Goal: Task Accomplishment & Management: Complete application form

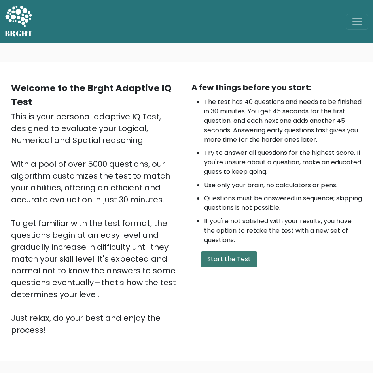
click at [224, 266] on button "Start the Test" at bounding box center [229, 259] width 56 height 16
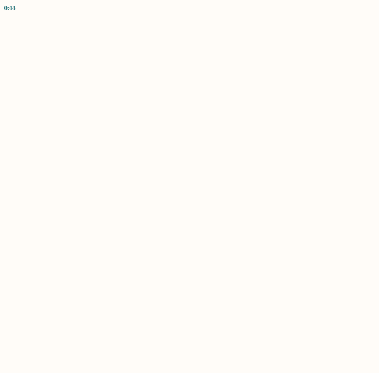
click at [219, 250] on body "0:44" at bounding box center [189, 186] width 379 height 373
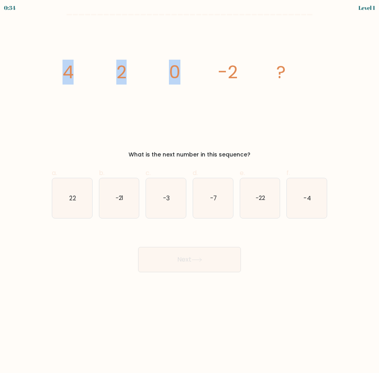
drag, startPoint x: 53, startPoint y: 71, endPoint x: 208, endPoint y: 103, distance: 158.2
click at [216, 92] on div "image/svg+xml 4 2 0 -2 ? What is the next number in this sequence?" at bounding box center [189, 92] width 285 height 134
click at [194, 113] on icon "image/svg+xml 4 2 0 -2 ?" at bounding box center [190, 78] width 266 height 107
drag, startPoint x: 6, startPoint y: 65, endPoint x: 289, endPoint y: 79, distance: 283.3
click at [289, 79] on form at bounding box center [189, 143] width 379 height 259
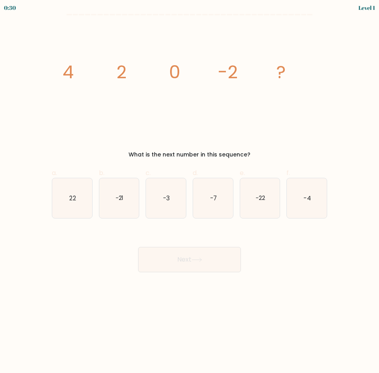
click at [47, 74] on form at bounding box center [189, 143] width 379 height 259
drag, startPoint x: 63, startPoint y: 70, endPoint x: 260, endPoint y: 149, distance: 212.3
click at [260, 149] on div "image/svg+xml 4 2 0 -2 ? What is the next number in this sequence?" at bounding box center [189, 92] width 285 height 134
copy div "4 2 0 -2 ? What is the next number in this sequence?"
click at [304, 206] on icon "-4" at bounding box center [307, 198] width 40 height 40
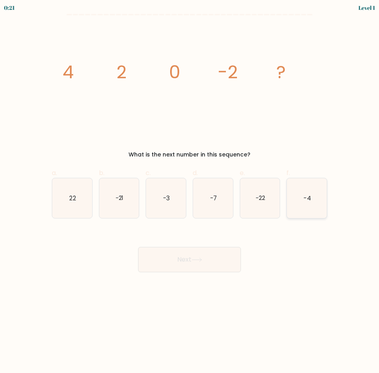
click at [190, 192] on input "f. -4" at bounding box center [189, 189] width 0 height 5
radio input "true"
click at [212, 262] on button "Next" at bounding box center [189, 259] width 103 height 25
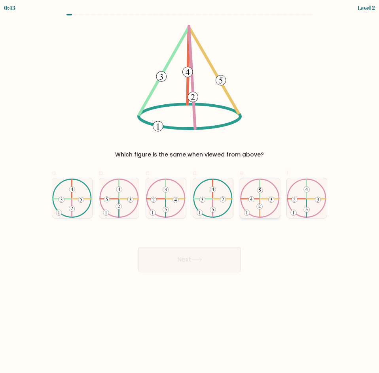
click at [258, 207] on 734 at bounding box center [260, 207] width 6 height 6
click at [190, 192] on input "e." at bounding box center [189, 189] width 0 height 5
radio input "true"
click at [58, 204] on icon at bounding box center [72, 199] width 40 height 40
click at [189, 192] on input "a." at bounding box center [189, 189] width 0 height 5
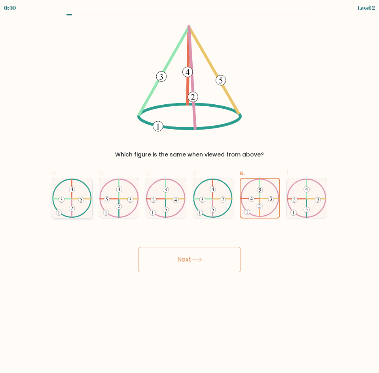
radio input "true"
click at [211, 258] on button "Next" at bounding box center [189, 259] width 103 height 25
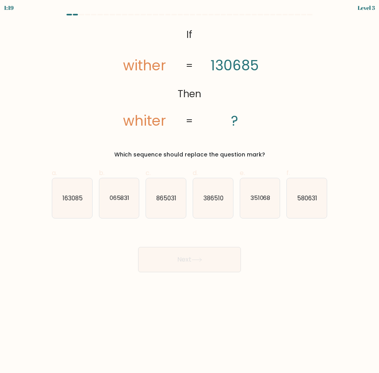
drag, startPoint x: 275, startPoint y: 141, endPoint x: 267, endPoint y: 152, distance: 13.0
copy div "If Then wither whiter 130685 ? = = Which sequence should replace the question m…"
drag, startPoint x: 65, startPoint y: 271, endPoint x: 52, endPoint y: 263, distance: 14.7
click at [65, 271] on div "Next" at bounding box center [189, 250] width 285 height 44
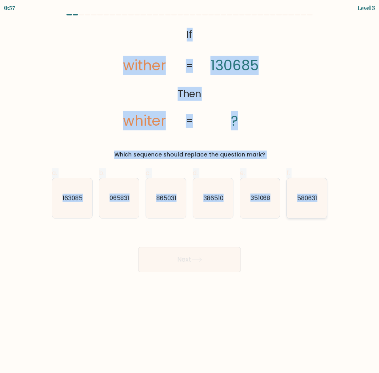
drag, startPoint x: 184, startPoint y: 33, endPoint x: 323, endPoint y: 202, distance: 218.7
click at [323, 202] on form "If ?" at bounding box center [189, 143] width 379 height 259
copy form "If Then wither whiter 130685 ? = = Which sequence should replace the question m…"
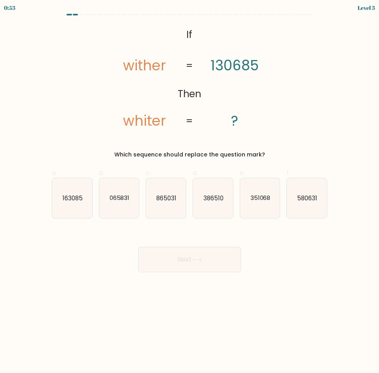
click at [64, 266] on div "Next" at bounding box center [189, 250] width 285 height 44
click at [133, 208] on icon "065831" at bounding box center [119, 198] width 40 height 40
click at [189, 192] on input "b. 065831" at bounding box center [189, 189] width 0 height 5
radio input "true"
click at [178, 263] on button "Next" at bounding box center [189, 259] width 103 height 25
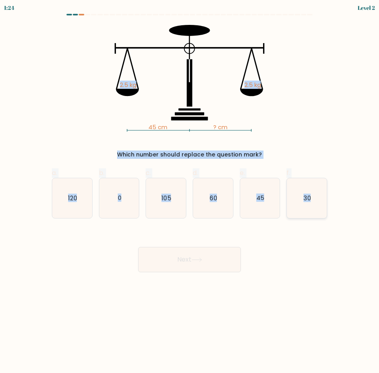
click at [309, 202] on text "30" at bounding box center [307, 198] width 7 height 8
click at [190, 192] on input "f. 30" at bounding box center [189, 189] width 0 height 5
radio input "true"
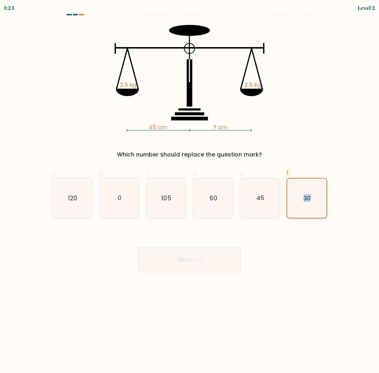
click at [309, 202] on text "30" at bounding box center [307, 198] width 7 height 8
click at [190, 192] on input "f. 30" at bounding box center [189, 189] width 0 height 5
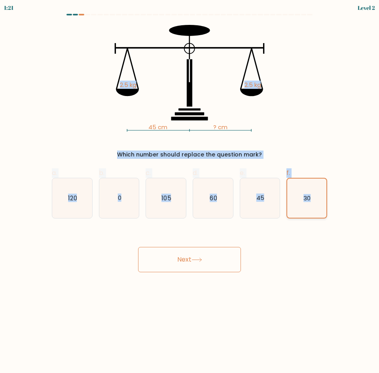
drag, startPoint x: 111, startPoint y: 81, endPoint x: 311, endPoint y: 199, distance: 231.8
click at [311, 199] on form at bounding box center [189, 143] width 379 height 259
copy form "2.5 kg 2.5 kg Which number should replace the question mark? a. 120 b. 0 c. 105…"
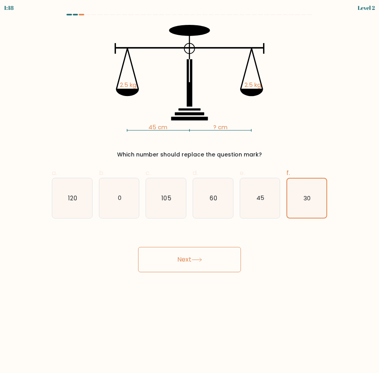
drag, startPoint x: 58, startPoint y: 287, endPoint x: 62, endPoint y: 287, distance: 4.3
click at [58, 287] on body "1:18 Level 2" at bounding box center [189, 186] width 379 height 373
click at [227, 200] on icon "60" at bounding box center [213, 198] width 40 height 40
click at [190, 192] on input "d. 60" at bounding box center [189, 189] width 0 height 5
radio input "true"
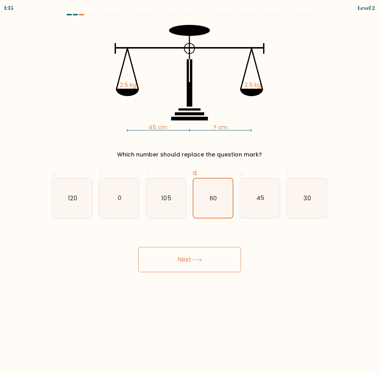
click at [198, 267] on button "Next" at bounding box center [189, 259] width 103 height 25
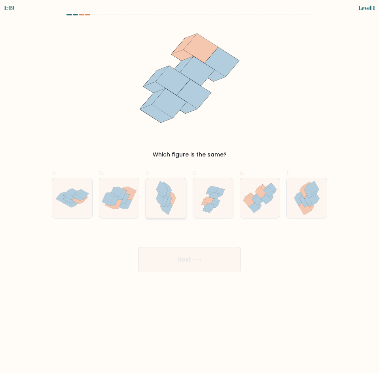
click at [171, 211] on icon at bounding box center [166, 198] width 26 height 40
click at [189, 192] on input "c." at bounding box center [189, 189] width 0 height 5
radio input "true"
click at [192, 257] on button "Next" at bounding box center [189, 259] width 103 height 25
click at [189, 263] on button "Next" at bounding box center [189, 259] width 103 height 25
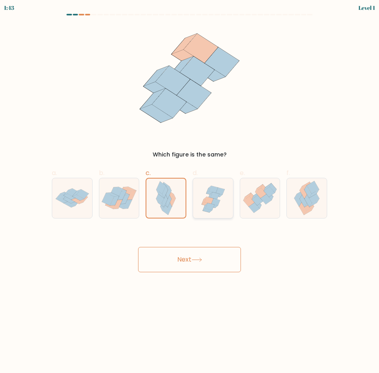
click at [218, 209] on icon at bounding box center [213, 198] width 40 height 38
click at [190, 192] on input "d." at bounding box center [189, 189] width 0 height 5
radio input "true"
click at [157, 205] on icon at bounding box center [166, 198] width 26 height 40
click at [189, 192] on input "c." at bounding box center [189, 189] width 0 height 5
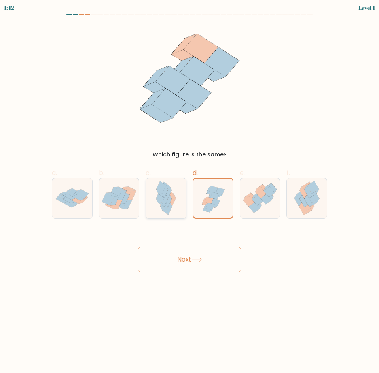
radio input "true"
click at [181, 259] on button "Next" at bounding box center [189, 259] width 103 height 25
click at [119, 292] on body "1:40 Level 1" at bounding box center [189, 186] width 379 height 373
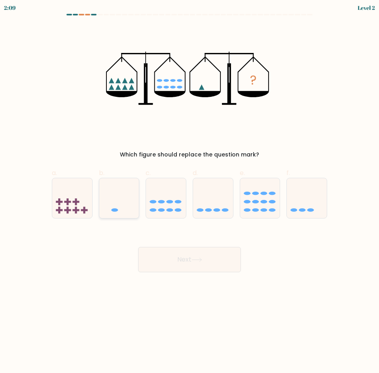
click at [110, 209] on icon at bounding box center [119, 198] width 40 height 33
click at [189, 192] on input "b." at bounding box center [189, 189] width 0 height 5
radio input "true"
click at [189, 261] on button "Next" at bounding box center [189, 259] width 103 height 25
click at [160, 300] on body "2:05 Level 2" at bounding box center [189, 186] width 379 height 373
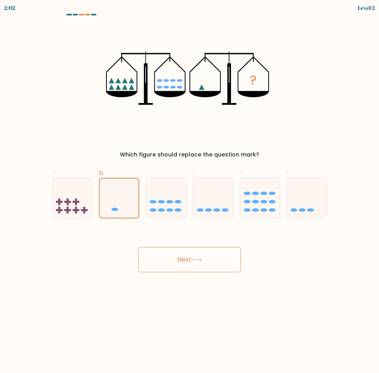
click at [180, 261] on button "Next" at bounding box center [189, 259] width 103 height 25
click at [99, 241] on div "Next" at bounding box center [189, 250] width 285 height 44
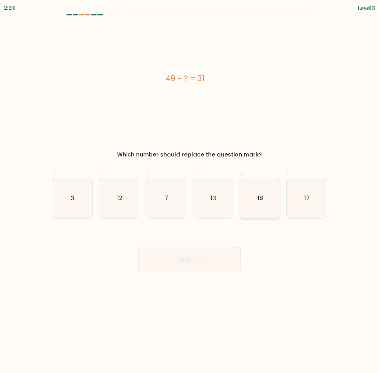
click at [257, 202] on text "18" at bounding box center [260, 198] width 6 height 8
click at [190, 192] on input "e. 18" at bounding box center [189, 189] width 0 height 5
radio input "true"
click at [209, 258] on button "Next" at bounding box center [189, 259] width 103 height 25
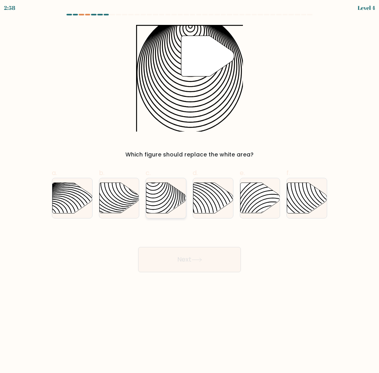
click at [161, 202] on icon at bounding box center [166, 198] width 40 height 30
click at [189, 192] on input "c." at bounding box center [189, 189] width 0 height 5
radio input "true"
click at [173, 260] on button "Next" at bounding box center [189, 259] width 103 height 25
drag, startPoint x: 70, startPoint y: 262, endPoint x: 82, endPoint y: 262, distance: 11.5
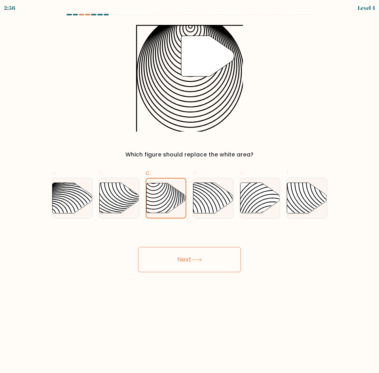
click at [73, 262] on div "Next" at bounding box center [189, 250] width 285 height 44
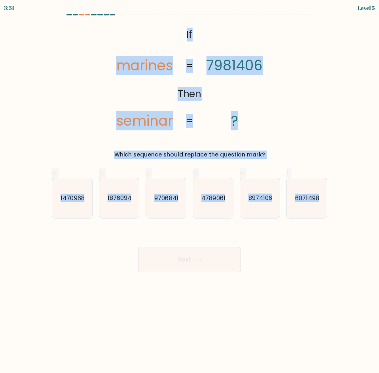
drag, startPoint x: 179, startPoint y: 34, endPoint x: 339, endPoint y: 189, distance: 222.8
click at [339, 189] on form "If ?" at bounding box center [189, 143] width 379 height 259
copy form "If Then marines seminar 7981406 ? = = Which sequence should replace the questio…"
click at [226, 203] on icon "4789061" at bounding box center [213, 198] width 40 height 40
click at [190, 192] on input "d. 4789061" at bounding box center [189, 189] width 0 height 5
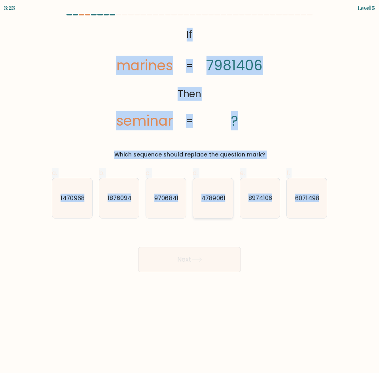
radio input "true"
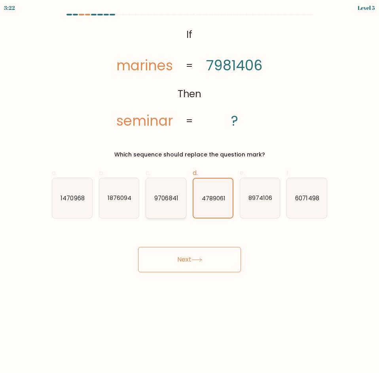
click at [170, 211] on icon "9706841" at bounding box center [166, 198] width 40 height 40
click at [189, 192] on input "c. 9706841" at bounding box center [189, 189] width 0 height 5
radio input "true"
click at [171, 263] on button "Next" at bounding box center [189, 259] width 103 height 25
drag, startPoint x: 180, startPoint y: 302, endPoint x: 177, endPoint y: 300, distance: 4.5
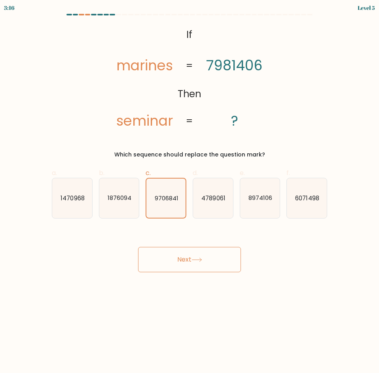
click at [177, 300] on body "3:16 Level 5 If" at bounding box center [189, 186] width 379 height 373
click at [195, 255] on button "Next" at bounding box center [189, 259] width 103 height 25
click at [80, 273] on body "3:14 Level 5 If" at bounding box center [189, 186] width 379 height 373
click at [52, 123] on div "@import url('[URL][DOMAIN_NAME]); If Then marines seminar 7981406 ? = = Which s…" at bounding box center [189, 92] width 285 height 134
click at [161, 204] on icon "9706841" at bounding box center [165, 198] width 39 height 39
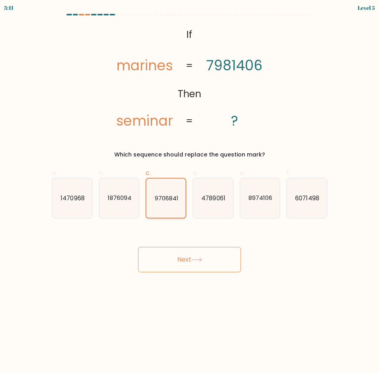
click at [189, 192] on input "c. 9706841" at bounding box center [189, 189] width 0 height 5
click at [175, 257] on button "Next" at bounding box center [189, 259] width 103 height 25
drag, startPoint x: 175, startPoint y: 257, endPoint x: 174, endPoint y: 243, distance: 14.3
click at [175, 253] on button "Next" at bounding box center [189, 259] width 103 height 25
click at [106, 249] on div "Next" at bounding box center [189, 250] width 285 height 44
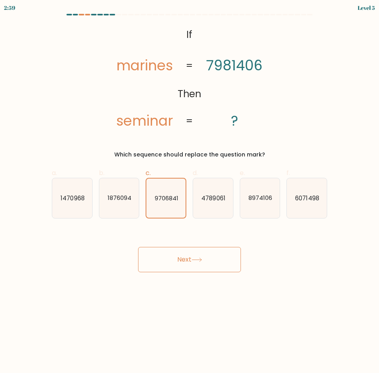
click at [176, 257] on button "Next" at bounding box center [189, 259] width 103 height 25
click at [279, 324] on body "2:57 Level 5 If" at bounding box center [189, 186] width 379 height 373
click at [202, 258] on icon at bounding box center [196, 260] width 11 height 4
click at [198, 260] on icon at bounding box center [196, 260] width 11 height 4
click at [200, 202] on icon "4789061" at bounding box center [213, 198] width 40 height 40
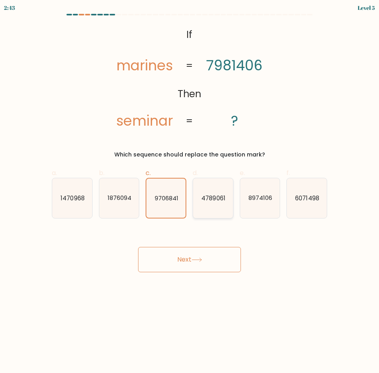
click at [190, 192] on input "d. 4789061" at bounding box center [189, 189] width 0 height 5
radio input "true"
click at [167, 202] on icon "9706841" at bounding box center [166, 198] width 40 height 40
click at [189, 192] on input "c. 9706841" at bounding box center [189, 189] width 0 height 5
radio input "true"
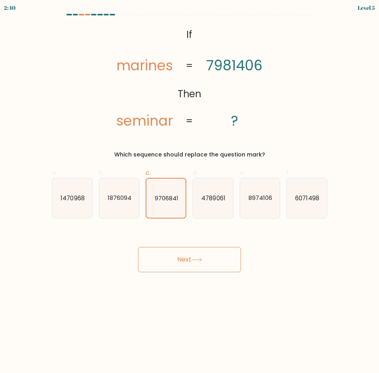
click at [191, 258] on button "Next" at bounding box center [189, 259] width 103 height 25
click at [191, 257] on button "Next" at bounding box center [189, 259] width 103 height 25
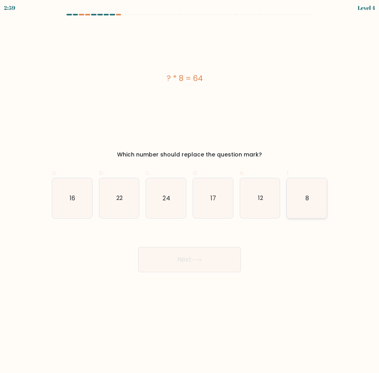
click at [300, 201] on icon "8" at bounding box center [307, 198] width 40 height 40
click at [190, 192] on input "f. 8" at bounding box center [189, 189] width 0 height 5
radio input "true"
click at [189, 257] on button "Next" at bounding box center [189, 259] width 103 height 25
drag, startPoint x: 175, startPoint y: 317, endPoint x: 182, endPoint y: 318, distance: 6.8
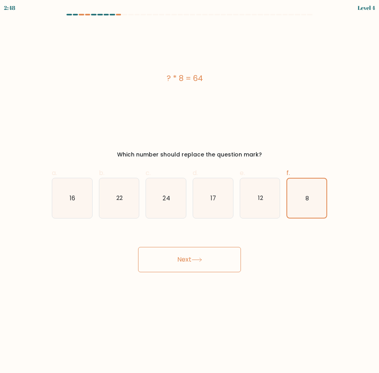
click at [175, 317] on body "2:48 Level 4 a." at bounding box center [189, 186] width 379 height 373
click at [194, 328] on body "2:46 Level 4 a." at bounding box center [189, 186] width 379 height 373
click at [190, 257] on button "Next" at bounding box center [189, 259] width 103 height 25
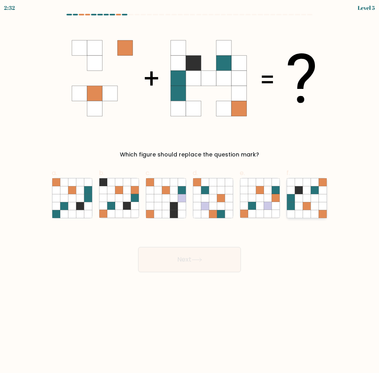
click at [314, 207] on icon at bounding box center [315, 206] width 8 height 8
click at [190, 192] on input "f." at bounding box center [189, 189] width 0 height 5
radio input "true"
click at [201, 259] on icon at bounding box center [196, 260] width 11 height 4
click at [190, 258] on button "Next" at bounding box center [189, 259] width 103 height 25
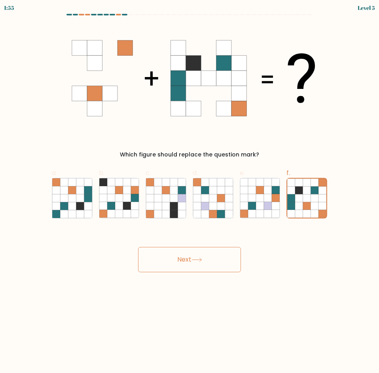
click at [201, 260] on icon at bounding box center [196, 260] width 9 height 4
click at [189, 262] on button "Next" at bounding box center [189, 259] width 103 height 25
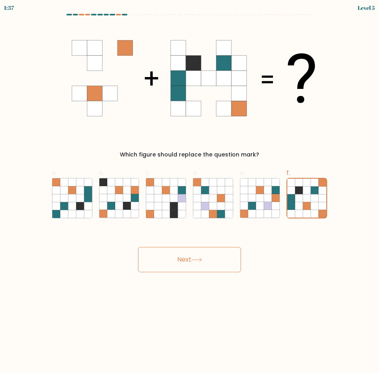
click at [189, 259] on button "Next" at bounding box center [189, 259] width 103 height 25
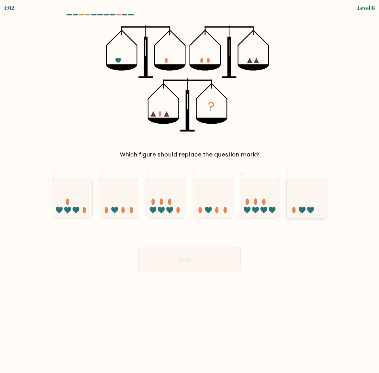
click at [307, 208] on icon at bounding box center [307, 198] width 40 height 33
click at [190, 192] on input "f." at bounding box center [189, 189] width 0 height 5
radio input "true"
click at [210, 264] on button "Next" at bounding box center [189, 259] width 103 height 25
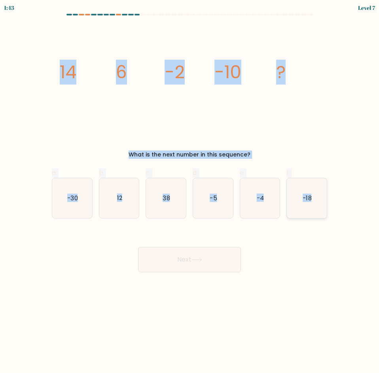
click at [317, 209] on icon "-18" at bounding box center [307, 198] width 40 height 40
click at [190, 192] on input "f. -18" at bounding box center [189, 189] width 0 height 5
radio input "true"
drag, startPoint x: 42, startPoint y: 66, endPoint x: 326, endPoint y: 213, distance: 320.5
click at [326, 213] on form at bounding box center [189, 143] width 379 height 259
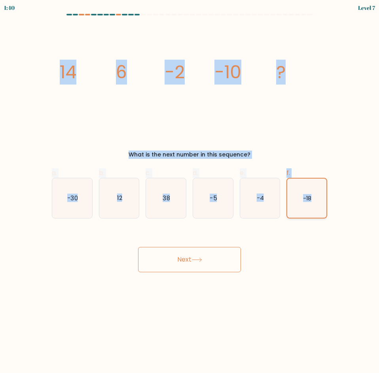
copy form "14 6 -2 -10 ? What is the next number in this sequence? a. -30 b. 12 c. 38 d. -…"
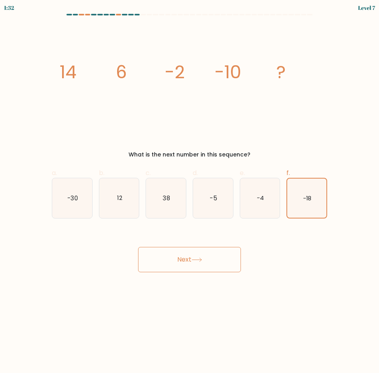
click at [304, 254] on div "Next" at bounding box center [189, 250] width 285 height 44
click at [300, 210] on icon "-18" at bounding box center [306, 198] width 39 height 39
click at [190, 192] on input "f. -18" at bounding box center [189, 189] width 0 height 5
click at [324, 192] on icon "-18" at bounding box center [306, 198] width 39 height 39
click at [190, 192] on input "f. -18" at bounding box center [189, 189] width 0 height 5
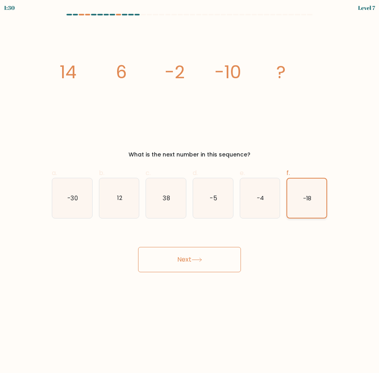
click at [316, 196] on icon "-18" at bounding box center [306, 198] width 39 height 39
click at [190, 192] on input "f. -18" at bounding box center [189, 189] width 0 height 5
click at [198, 261] on icon at bounding box center [196, 260] width 11 height 4
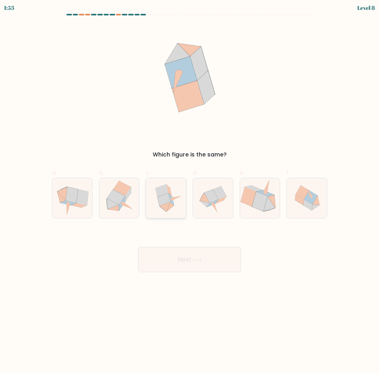
click at [168, 204] on icon at bounding box center [164, 206] width 11 height 9
click at [189, 192] on input "c." at bounding box center [189, 189] width 0 height 5
radio input "true"
click at [123, 208] on icon at bounding box center [119, 198] width 39 height 40
click at [189, 192] on input "b." at bounding box center [189, 189] width 0 height 5
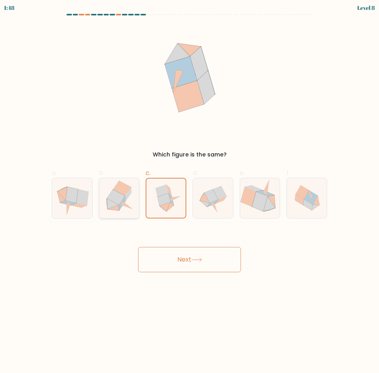
radio input "true"
click at [171, 206] on icon at bounding box center [170, 207] width 8 height 10
click at [189, 192] on input "c." at bounding box center [189, 189] width 0 height 5
radio input "true"
click at [121, 205] on icon at bounding box center [122, 203] width 6 height 15
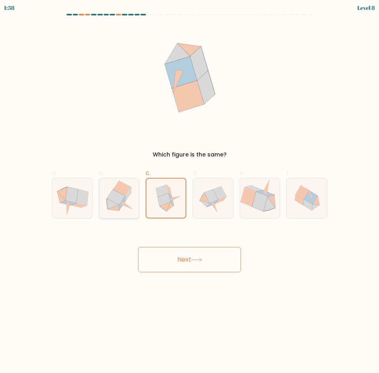
click at [189, 192] on input "b." at bounding box center [189, 189] width 0 height 5
radio input "true"
click at [76, 202] on icon at bounding box center [72, 195] width 12 height 16
click at [189, 192] on input "a." at bounding box center [189, 189] width 0 height 5
radio input "true"
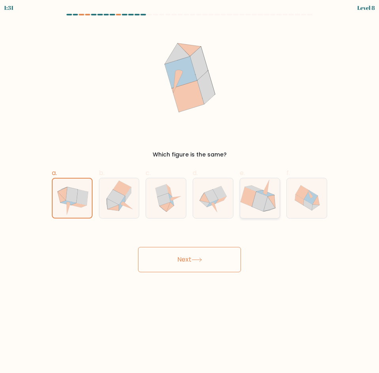
click at [270, 205] on icon at bounding box center [269, 204] width 12 height 15
click at [190, 192] on input "e." at bounding box center [189, 189] width 0 height 5
radio input "true"
click at [219, 261] on button "Next" at bounding box center [189, 259] width 103 height 25
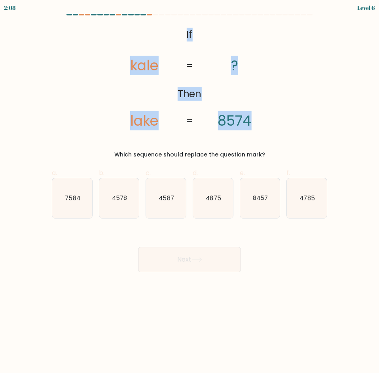
drag, startPoint x: 258, startPoint y: 108, endPoint x: 261, endPoint y: 172, distance: 64.5
click at [178, 36] on icon "@import url('[URL][DOMAIN_NAME]); If Then [GEOGRAPHIC_DATA] ? 8574 = =" at bounding box center [189, 78] width 173 height 107
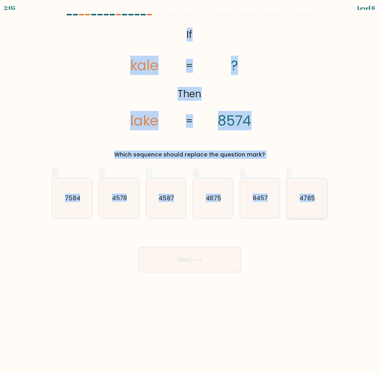
drag, startPoint x: 184, startPoint y: 34, endPoint x: 318, endPoint y: 208, distance: 219.5
click at [318, 208] on form "If ?" at bounding box center [189, 143] width 379 height 259
copy form "If Then kale lake ? 8574 = = Which sequence should replace the question mark? a…"
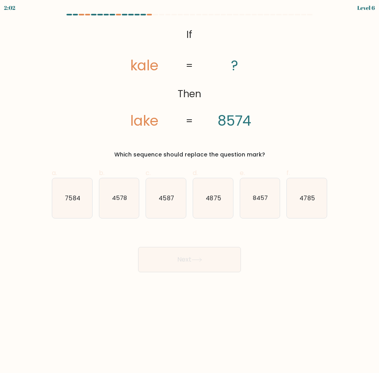
click at [95, 291] on body "2:02 Level 6 If" at bounding box center [189, 186] width 379 height 373
click at [85, 192] on icon "7584" at bounding box center [72, 198] width 40 height 40
click at [189, 192] on input "a. 7584" at bounding box center [189, 189] width 0 height 5
radio input "true"
click at [181, 260] on button "Next" at bounding box center [189, 259] width 103 height 25
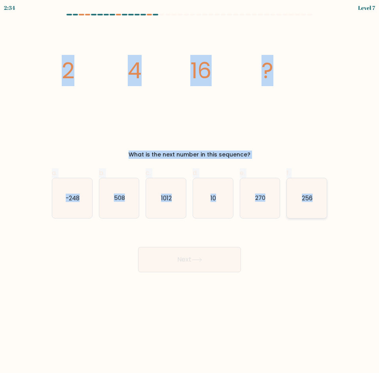
drag, startPoint x: 49, startPoint y: 61, endPoint x: 313, endPoint y: 203, distance: 300.1
click at [313, 203] on form at bounding box center [189, 143] width 379 height 259
copy form "2 4 16 ? What is the next number in this sequence? a. -248 b. 508 c. [DATE] d. …"
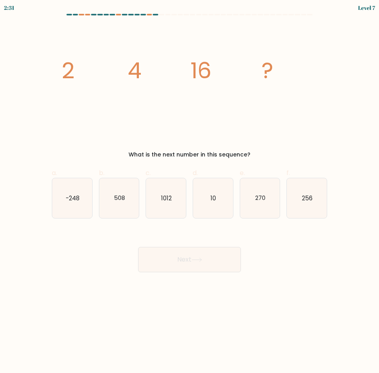
click at [155, 293] on body "2:31 Level 7" at bounding box center [189, 186] width 379 height 373
click at [305, 205] on icon "256" at bounding box center [307, 198] width 40 height 40
click at [190, 192] on input "f. 256" at bounding box center [189, 189] width 0 height 5
radio input "true"
click at [202, 259] on icon at bounding box center [196, 260] width 11 height 4
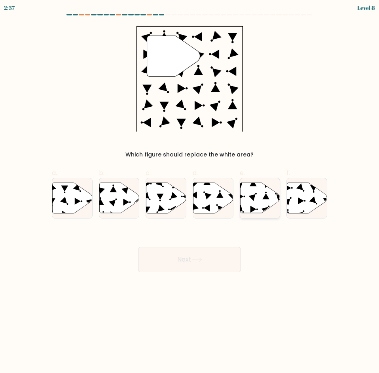
click at [259, 202] on icon at bounding box center [260, 198] width 40 height 30
click at [190, 192] on input "e." at bounding box center [189, 189] width 0 height 5
radio input "true"
click at [199, 253] on button "Next" at bounding box center [189, 259] width 103 height 25
click at [277, 255] on div "Next" at bounding box center [189, 250] width 285 height 44
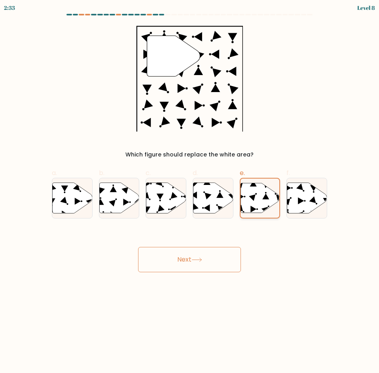
click at [250, 206] on icon at bounding box center [259, 198] width 39 height 30
click at [190, 192] on input "e." at bounding box center [189, 189] width 0 height 5
click at [205, 253] on button "Next" at bounding box center [189, 259] width 103 height 25
click at [197, 258] on icon at bounding box center [196, 260] width 11 height 4
drag, startPoint x: 300, startPoint y: 254, endPoint x: 295, endPoint y: 253, distance: 5.0
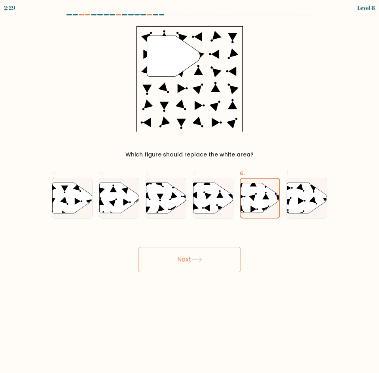
click at [298, 255] on div "Next" at bounding box center [189, 250] width 285 height 44
click at [219, 192] on icon at bounding box center [213, 198] width 40 height 30
click at [190, 192] on input "d." at bounding box center [189, 189] width 0 height 5
radio input "true"
click at [260, 197] on icon at bounding box center [260, 198] width 40 height 30
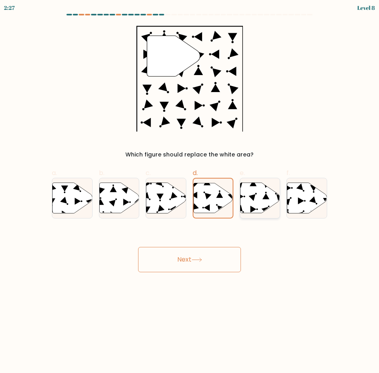
click at [190, 192] on input "e." at bounding box center [189, 189] width 0 height 5
radio input "true"
click at [195, 258] on icon at bounding box center [196, 260] width 11 height 4
click at [326, 242] on div "Next" at bounding box center [189, 250] width 285 height 44
click at [254, 199] on icon at bounding box center [259, 198] width 39 height 30
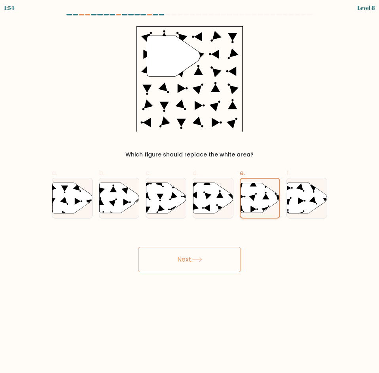
click at [190, 192] on input "e." at bounding box center [189, 189] width 0 height 5
click at [254, 199] on icon at bounding box center [259, 198] width 39 height 30
click at [190, 192] on input "e." at bounding box center [189, 189] width 0 height 5
click at [206, 257] on button "Next" at bounding box center [189, 259] width 103 height 25
click at [295, 202] on icon at bounding box center [307, 198] width 40 height 30
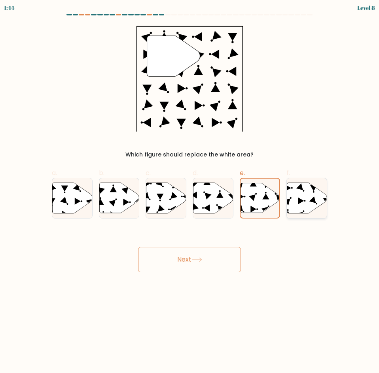
click at [190, 192] on input "f." at bounding box center [189, 189] width 0 height 5
radio input "true"
click at [259, 204] on icon at bounding box center [260, 198] width 40 height 30
click at [190, 192] on input "e." at bounding box center [189, 189] width 0 height 5
radio input "true"
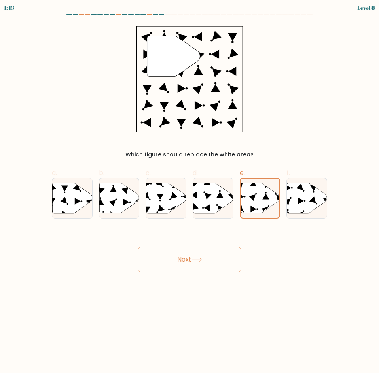
click at [197, 253] on button "Next" at bounding box center [189, 259] width 103 height 25
click at [194, 260] on icon at bounding box center [196, 260] width 9 height 4
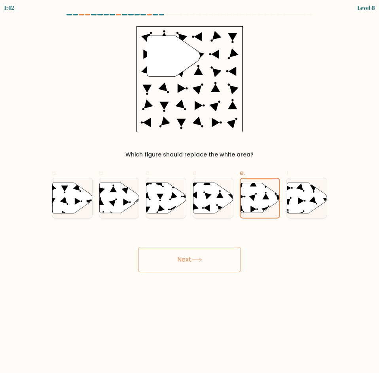
click at [194, 260] on icon at bounding box center [196, 260] width 9 height 4
click at [50, 270] on div "Next" at bounding box center [189, 250] width 285 height 44
click at [197, 259] on icon at bounding box center [196, 260] width 11 height 4
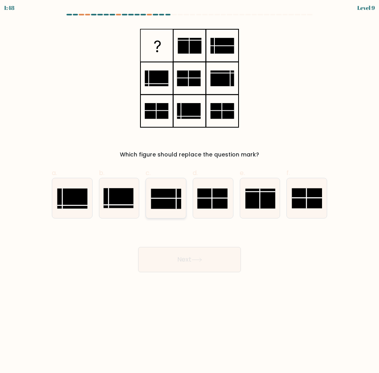
click at [164, 199] on rect at bounding box center [166, 199] width 30 height 20
click at [189, 192] on input "c." at bounding box center [189, 189] width 0 height 5
radio input "true"
click at [187, 249] on button "Next" at bounding box center [189, 259] width 103 height 25
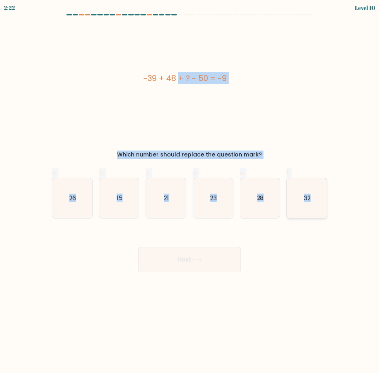
drag, startPoint x: 133, startPoint y: 72, endPoint x: 319, endPoint y: 198, distance: 224.7
click at [319, 198] on form "a." at bounding box center [189, 143] width 379 height 259
copy form "-39 + 48 + ? - 50 = -9 Which number should replace the question mark? a. 26 b. …"
click at [310, 199] on text "32" at bounding box center [307, 198] width 7 height 8
click at [190, 192] on input "f. 32" at bounding box center [189, 189] width 0 height 5
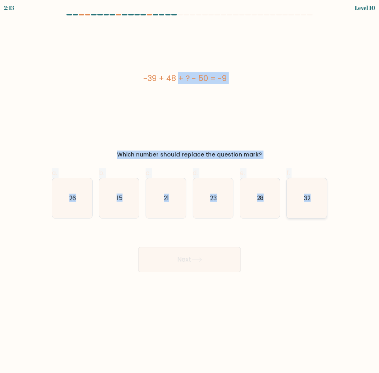
radio input "true"
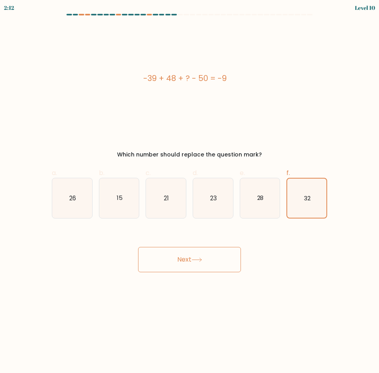
click at [185, 257] on button "Next" at bounding box center [189, 259] width 103 height 25
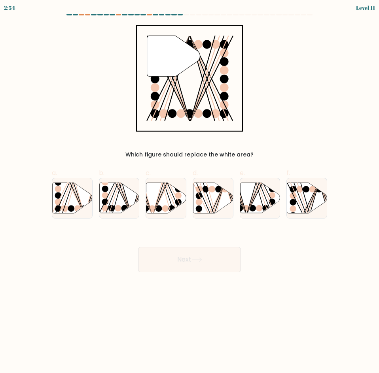
click at [279, 285] on body "2:54 Level 11" at bounding box center [189, 186] width 379 height 373
click at [309, 192] on icon at bounding box center [307, 198] width 40 height 30
click at [190, 192] on input "f." at bounding box center [189, 189] width 0 height 5
radio input "true"
click at [187, 257] on button "Next" at bounding box center [189, 259] width 103 height 25
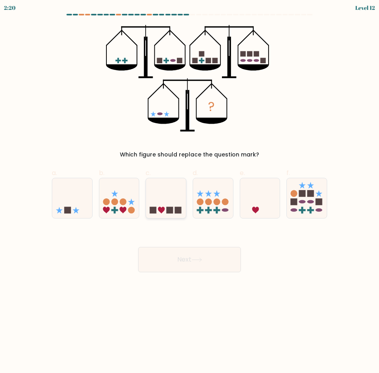
click at [161, 209] on icon at bounding box center [161, 210] width 7 height 7
click at [189, 192] on input "c." at bounding box center [189, 189] width 0 height 5
radio input "true"
click at [189, 256] on button "Next" at bounding box center [189, 259] width 103 height 25
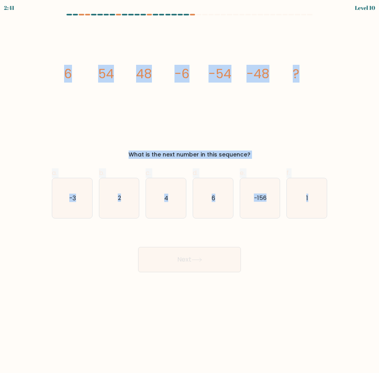
drag, startPoint x: 58, startPoint y: 66, endPoint x: 334, endPoint y: 201, distance: 307.1
click at [334, 201] on form at bounding box center [189, 143] width 379 height 259
copy form "6 54 48 -6 -54 -48 ? What is the next number in this sequence? a. -3 b. 2 c. 4 …"
click at [222, 208] on icon "6" at bounding box center [213, 198] width 40 height 40
click at [190, 192] on input "d. 6" at bounding box center [189, 189] width 0 height 5
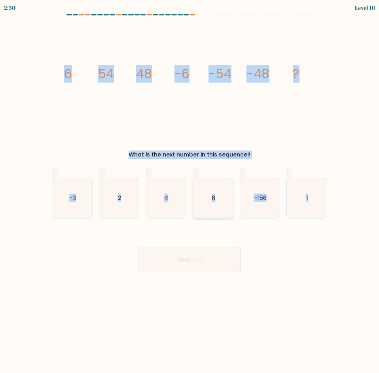
radio input "true"
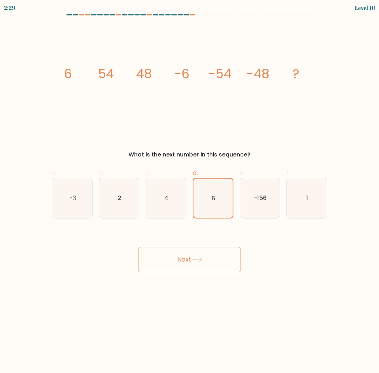
click at [190, 256] on button "Next" at bounding box center [189, 259] width 103 height 25
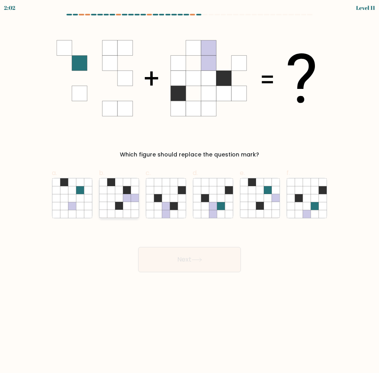
click at [99, 187] on div at bounding box center [119, 198] width 41 height 41
click at [189, 187] on input "b." at bounding box center [189, 189] width 0 height 5
radio input "true"
click at [78, 198] on icon at bounding box center [80, 198] width 8 height 8
click at [189, 192] on input "a." at bounding box center [189, 189] width 0 height 5
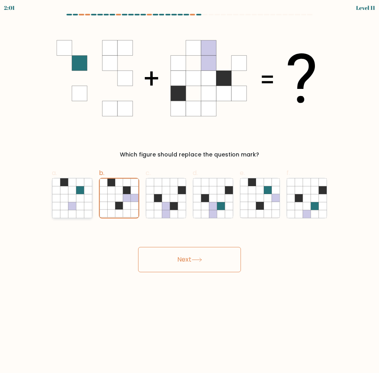
radio input "true"
click at [218, 207] on icon at bounding box center [221, 206] width 8 height 8
click at [190, 192] on input "d." at bounding box center [189, 189] width 0 height 5
radio input "true"
click at [209, 259] on button "Next" at bounding box center [189, 259] width 103 height 25
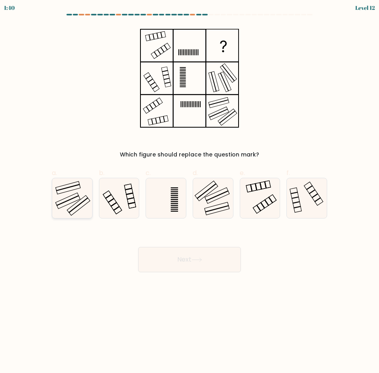
click at [72, 197] on icon at bounding box center [72, 198] width 40 height 40
click at [189, 192] on input "a." at bounding box center [189, 189] width 0 height 5
radio input "true"
click at [184, 253] on button "Next" at bounding box center [189, 259] width 103 height 25
click at [178, 262] on button "Next" at bounding box center [189, 259] width 103 height 25
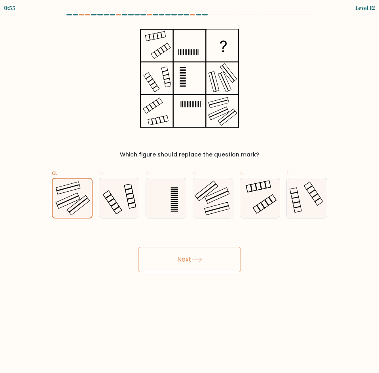
click at [281, 266] on div "Next" at bounding box center [189, 250] width 285 height 44
click at [203, 265] on button "Next" at bounding box center [189, 259] width 103 height 25
click at [200, 259] on icon at bounding box center [196, 260] width 11 height 4
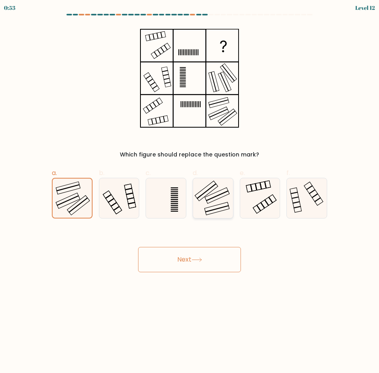
click at [210, 206] on icon at bounding box center [213, 198] width 40 height 40
click at [190, 192] on input "d." at bounding box center [189, 189] width 0 height 5
radio input "true"
drag, startPoint x: 203, startPoint y: 273, endPoint x: 192, endPoint y: 257, distance: 19.0
click at [197, 266] on body "0:53 Level 12" at bounding box center [189, 186] width 379 height 373
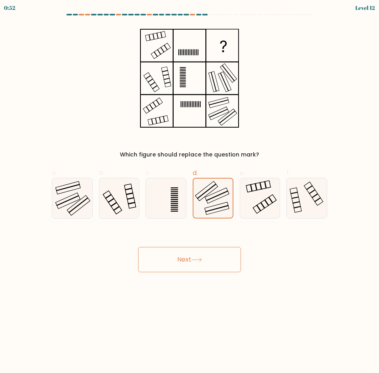
click at [192, 257] on button "Next" at bounding box center [189, 259] width 103 height 25
drag, startPoint x: 192, startPoint y: 257, endPoint x: 85, endPoint y: 215, distance: 114.3
click at [185, 253] on button "Next" at bounding box center [189, 259] width 103 height 25
click at [63, 198] on icon at bounding box center [72, 198] width 40 height 40
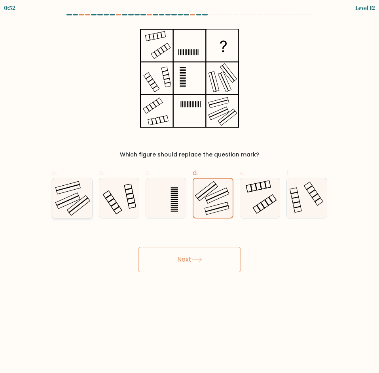
click at [189, 192] on input "a." at bounding box center [189, 189] width 0 height 5
radio input "true"
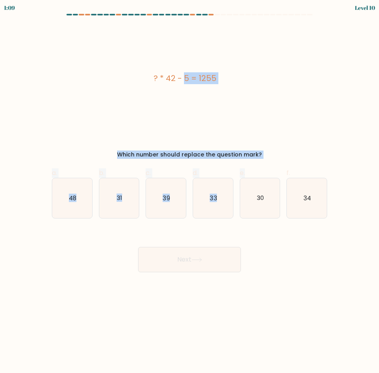
drag, startPoint x: 260, startPoint y: 166, endPoint x: 196, endPoint y: 120, distance: 78.2
drag, startPoint x: 155, startPoint y: 97, endPoint x: 153, endPoint y: 83, distance: 13.5
click at [154, 96] on div "? * 42 - 5 = 1255" at bounding box center [185, 78] width 266 height 107
click at [153, 81] on div "? * 42 - 5 = 1255" at bounding box center [185, 78] width 266 height 12
drag, startPoint x: 152, startPoint y: 75, endPoint x: 311, endPoint y: 199, distance: 201.9
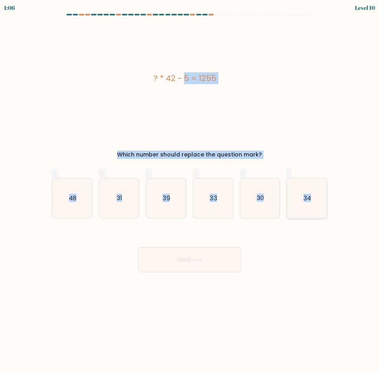
click at [311, 199] on form "a." at bounding box center [189, 143] width 379 height 259
click at [274, 208] on icon "30" at bounding box center [260, 198] width 40 height 40
click at [190, 192] on input "e. 30" at bounding box center [189, 189] width 0 height 5
radio input "true"
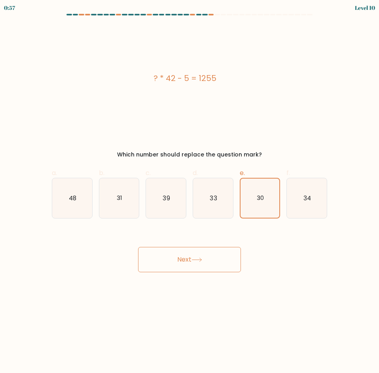
click at [199, 255] on button "Next" at bounding box center [189, 259] width 103 height 25
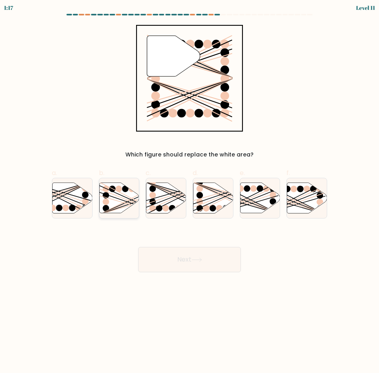
click at [126, 200] on icon at bounding box center [119, 198] width 40 height 30
click at [189, 192] on input "b." at bounding box center [189, 189] width 0 height 5
radio input "true"
click at [199, 261] on icon at bounding box center [196, 260] width 11 height 4
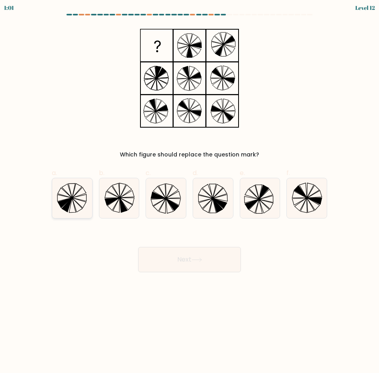
click at [73, 197] on icon at bounding box center [79, 192] width 14 height 10
click at [189, 192] on input "a." at bounding box center [189, 189] width 0 height 5
radio input "true"
click at [180, 251] on button "Next" at bounding box center [189, 259] width 103 height 25
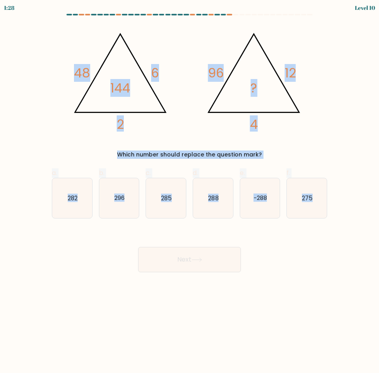
drag, startPoint x: 56, startPoint y: 69, endPoint x: 331, endPoint y: 194, distance: 301.6
click at [331, 194] on form at bounding box center [189, 143] width 379 height 259
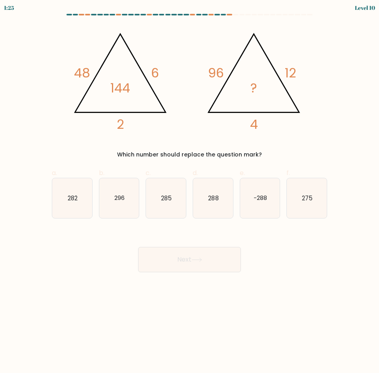
drag, startPoint x: 75, startPoint y: 272, endPoint x: 78, endPoint y: 268, distance: 5.9
click at [77, 270] on body "1:25 Level 10" at bounding box center [189, 186] width 379 height 373
click at [218, 201] on text "288" at bounding box center [213, 198] width 10 height 8
click at [190, 192] on input "d. 288" at bounding box center [189, 189] width 0 height 5
radio input "true"
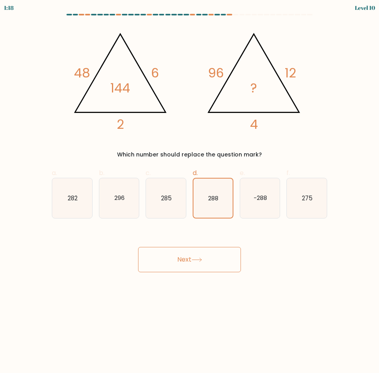
click at [196, 260] on icon at bounding box center [196, 260] width 9 height 4
click at [192, 261] on button "Next" at bounding box center [189, 259] width 103 height 25
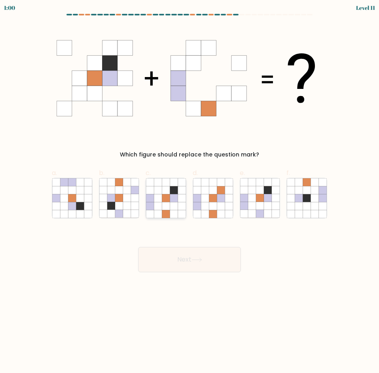
click at [162, 204] on icon at bounding box center [166, 206] width 8 height 8
click at [189, 192] on input "c." at bounding box center [189, 189] width 0 height 5
radio input "true"
click at [178, 257] on button "Next" at bounding box center [189, 259] width 103 height 25
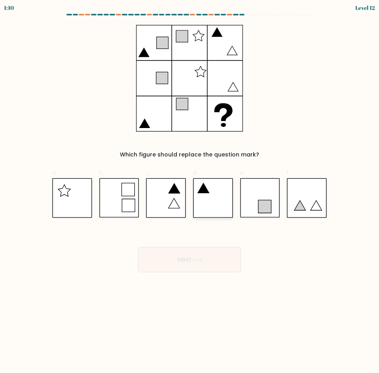
click at [208, 196] on icon at bounding box center [213, 198] width 40 height 40
click at [190, 192] on input "d." at bounding box center [189, 189] width 0 height 5
radio input "true"
click at [175, 257] on button "Next" at bounding box center [189, 259] width 103 height 25
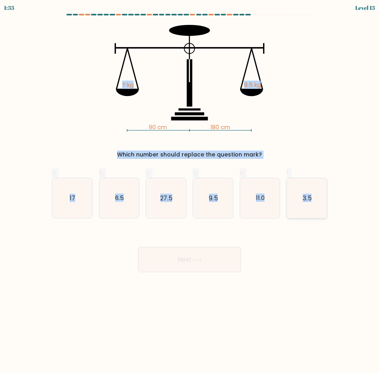
drag, startPoint x: 120, startPoint y: 82, endPoint x: 318, endPoint y: 200, distance: 230.5
click at [318, 200] on form at bounding box center [189, 143] width 379 height 259
click at [138, 202] on icon "6.5" at bounding box center [119, 198] width 40 height 40
click at [189, 192] on input "b. 6.5" at bounding box center [189, 189] width 0 height 5
radio input "true"
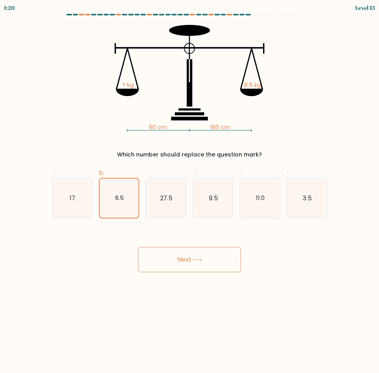
click at [171, 261] on button "Next" at bounding box center [189, 259] width 103 height 25
click at [196, 253] on button "Next" at bounding box center [189, 259] width 103 height 25
click at [198, 279] on body "0:37 Level 13" at bounding box center [189, 186] width 379 height 373
drag, startPoint x: 180, startPoint y: 256, endPoint x: 187, endPoint y: 251, distance: 8.8
click at [187, 251] on button "Next" at bounding box center [189, 259] width 103 height 25
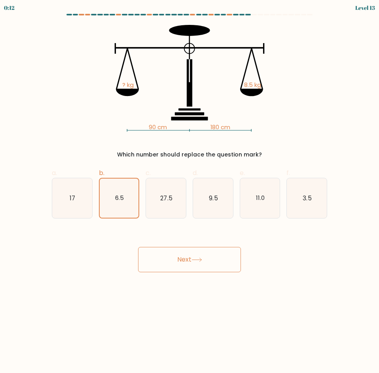
click at [174, 251] on button "Next" at bounding box center [189, 259] width 103 height 25
drag, startPoint x: 175, startPoint y: 251, endPoint x: 179, endPoint y: 250, distance: 4.4
click at [178, 250] on button "Next" at bounding box center [189, 259] width 103 height 25
click at [179, 250] on button "Next" at bounding box center [189, 259] width 103 height 25
click at [153, 198] on icon "27.5" at bounding box center [166, 198] width 40 height 40
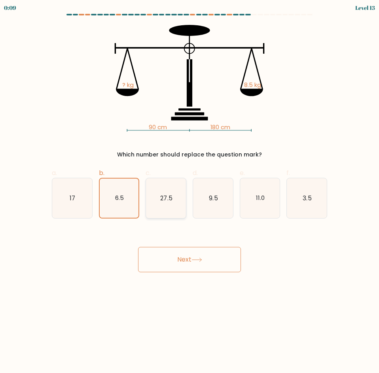
click at [189, 192] on input "c. 27.5" at bounding box center [189, 189] width 0 height 5
radio input "true"
click at [114, 198] on icon "6.5" at bounding box center [119, 198] width 40 height 40
click at [189, 192] on input "b. 6.5" at bounding box center [189, 189] width 0 height 5
radio input "true"
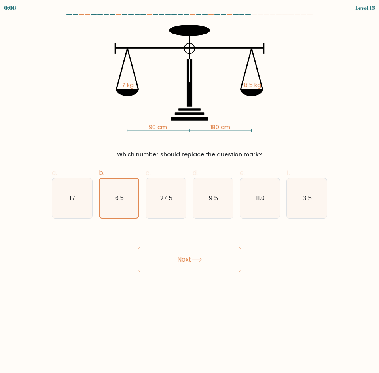
drag, startPoint x: 172, startPoint y: 255, endPoint x: 177, endPoint y: 256, distance: 4.9
click at [172, 255] on button "Next" at bounding box center [189, 259] width 103 height 25
click at [177, 256] on button "Next" at bounding box center [189, 259] width 103 height 25
click at [179, 256] on button "Next" at bounding box center [189, 259] width 103 height 25
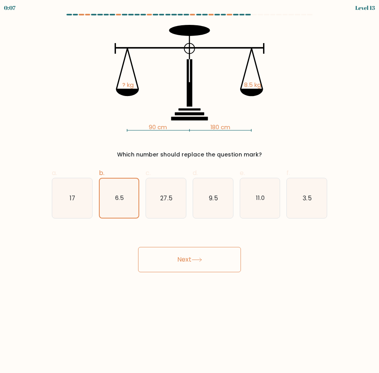
click at [179, 257] on button "Next" at bounding box center [189, 259] width 103 height 25
click at [182, 260] on button "Next" at bounding box center [189, 259] width 103 height 25
drag, startPoint x: 183, startPoint y: 261, endPoint x: 200, endPoint y: 263, distance: 17.2
click at [195, 262] on button "Next" at bounding box center [189, 259] width 103 height 25
click at [201, 265] on button "Next" at bounding box center [189, 259] width 103 height 25
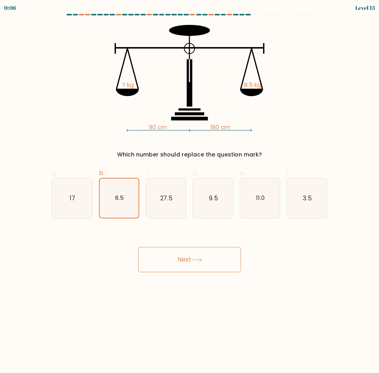
click at [203, 265] on button "Next" at bounding box center [189, 259] width 103 height 25
drag, startPoint x: 203, startPoint y: 265, endPoint x: 200, endPoint y: 258, distance: 7.9
click at [203, 265] on button "Next" at bounding box center [189, 259] width 103 height 25
click at [199, 256] on button "Next" at bounding box center [189, 259] width 103 height 25
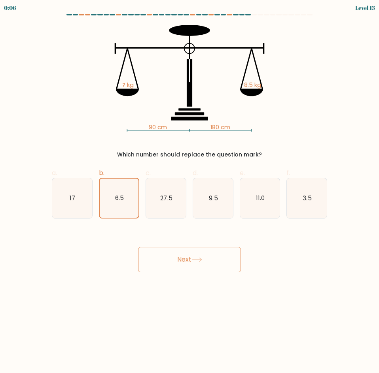
click at [199, 256] on button "Next" at bounding box center [189, 259] width 103 height 25
click at [197, 256] on button "Next" at bounding box center [189, 259] width 103 height 25
click at [192, 256] on button "Next" at bounding box center [189, 259] width 103 height 25
drag, startPoint x: 190, startPoint y: 256, endPoint x: 178, endPoint y: 264, distance: 14.0
click at [186, 257] on button "Next" at bounding box center [189, 259] width 103 height 25
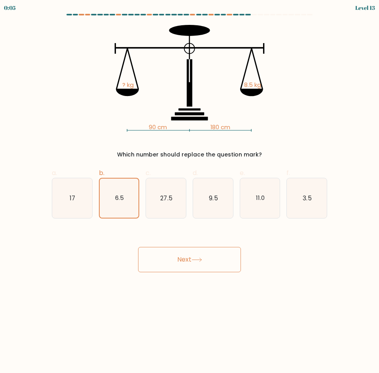
click at [178, 264] on button "Next" at bounding box center [189, 259] width 103 height 25
drag, startPoint x: 185, startPoint y: 260, endPoint x: 177, endPoint y: 253, distance: 10.9
click at [185, 254] on button "Next" at bounding box center [189, 259] width 103 height 25
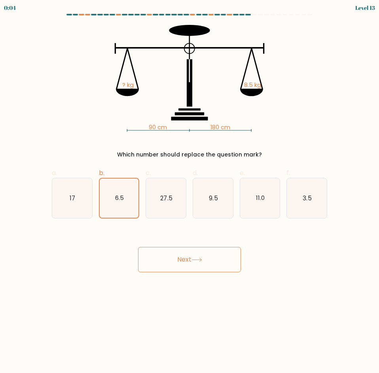
click at [177, 253] on button "Next" at bounding box center [189, 259] width 103 height 25
click at [176, 253] on button "Next" at bounding box center [189, 259] width 103 height 25
click at [179, 258] on button "Next" at bounding box center [189, 259] width 103 height 25
click at [179, 257] on button "Next" at bounding box center [189, 259] width 103 height 25
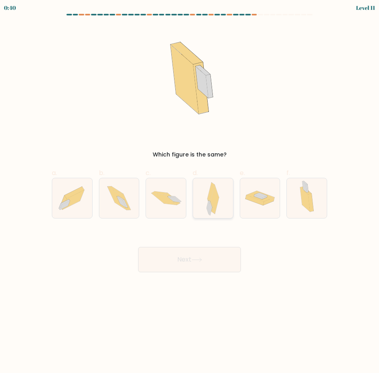
click at [217, 207] on icon at bounding box center [212, 198] width 13 height 40
click at [190, 192] on input "d." at bounding box center [189, 189] width 0 height 5
radio input "true"
click at [318, 200] on div at bounding box center [306, 198] width 41 height 41
click at [190, 192] on input "f." at bounding box center [189, 189] width 0 height 5
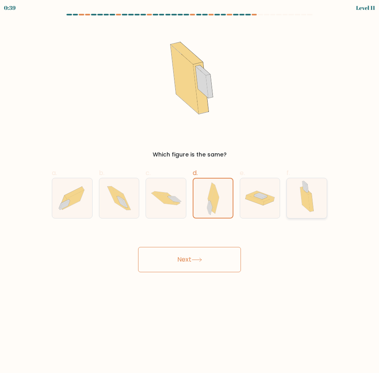
radio input "true"
click at [228, 212] on div at bounding box center [212, 198] width 41 height 41
click at [190, 192] on input "d." at bounding box center [189, 189] width 0 height 5
radio input "true"
click at [202, 258] on icon at bounding box center [196, 260] width 11 height 4
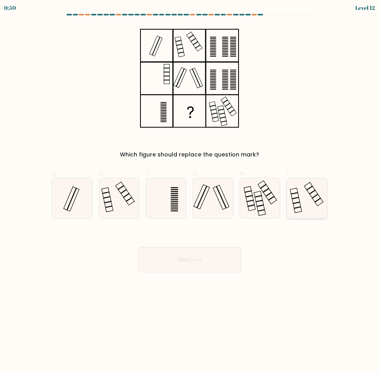
click at [296, 209] on icon at bounding box center [307, 198] width 40 height 40
click at [190, 192] on input "f." at bounding box center [189, 189] width 0 height 5
radio input "true"
click at [196, 259] on icon at bounding box center [196, 260] width 11 height 4
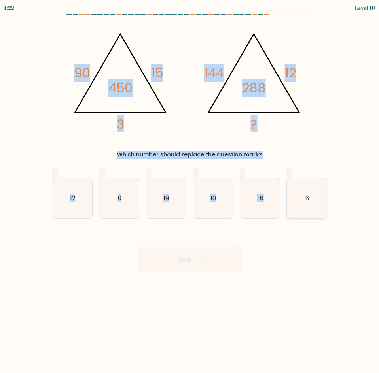
drag, startPoint x: 74, startPoint y: 73, endPoint x: 317, endPoint y: 197, distance: 272.9
click at [317, 197] on form at bounding box center [189, 143] width 379 height 259
click at [317, 197] on icon "6" at bounding box center [307, 198] width 40 height 40
click at [190, 192] on input "f. 6" at bounding box center [189, 189] width 0 height 5
radio input "true"
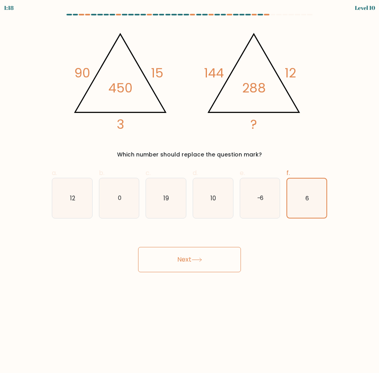
click at [113, 295] on body "1:18 Level 10" at bounding box center [189, 186] width 379 height 373
click at [78, 203] on icon "12" at bounding box center [72, 198] width 40 height 40
click at [189, 192] on input "a. 12" at bounding box center [189, 189] width 0 height 5
radio input "true"
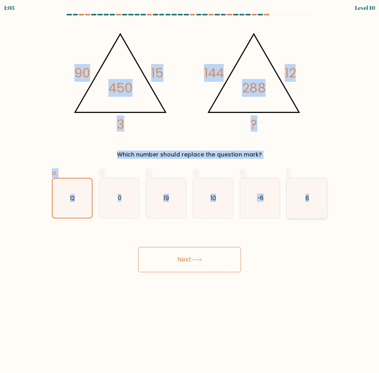
drag, startPoint x: 70, startPoint y: 71, endPoint x: 308, endPoint y: 197, distance: 269.8
click at [308, 197] on form at bounding box center [189, 143] width 379 height 259
click at [299, 203] on icon "6" at bounding box center [307, 198] width 40 height 40
click at [190, 192] on input "f. 6" at bounding box center [189, 189] width 0 height 5
radio input "true"
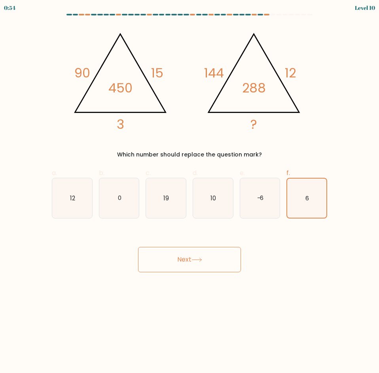
click at [192, 265] on button "Next" at bounding box center [189, 259] width 103 height 25
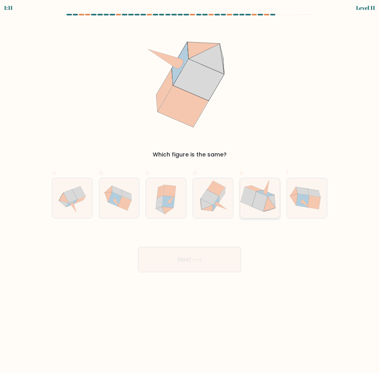
drag, startPoint x: 255, startPoint y: 208, endPoint x: 264, endPoint y: 196, distance: 15.5
click at [259, 195] on icon at bounding box center [259, 202] width 15 height 20
click at [190, 192] on input "e." at bounding box center [189, 189] width 0 height 5
radio input "true"
click at [199, 259] on icon at bounding box center [196, 260] width 11 height 4
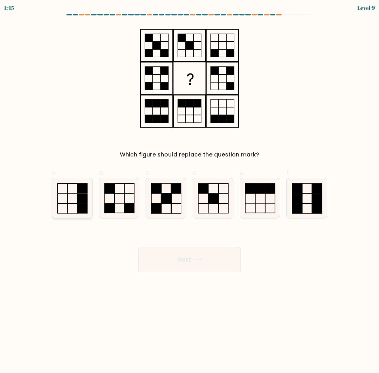
click at [77, 206] on rect at bounding box center [73, 208] width 10 height 9
click at [189, 192] on input "a." at bounding box center [189, 189] width 0 height 5
radio input "true"
click at [189, 258] on button "Next" at bounding box center [189, 259] width 103 height 25
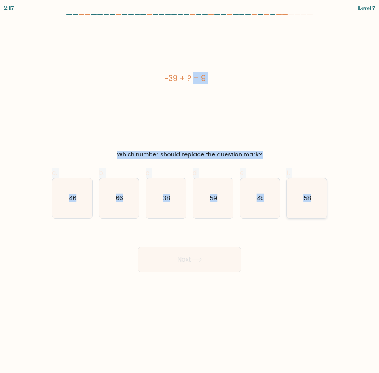
drag, startPoint x: 217, startPoint y: 89, endPoint x: 310, endPoint y: 203, distance: 147.5
click at [310, 203] on form "a." at bounding box center [189, 143] width 379 height 259
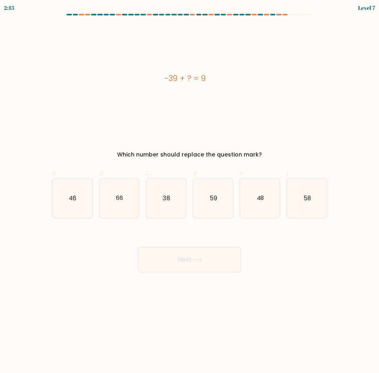
click at [120, 277] on body "2:13 Level 7 a." at bounding box center [189, 186] width 379 height 373
click at [255, 204] on icon "48" at bounding box center [260, 198] width 40 height 40
click at [190, 192] on input "e. 48" at bounding box center [189, 189] width 0 height 5
radio input "true"
click at [199, 261] on icon at bounding box center [196, 260] width 11 height 4
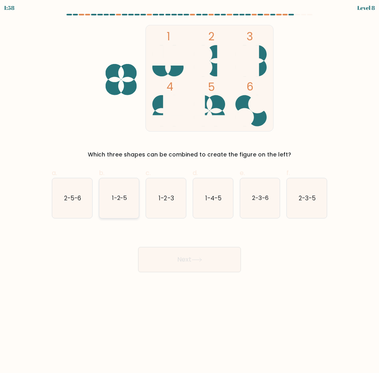
click at [133, 210] on icon "1-2-5" at bounding box center [119, 198] width 40 height 40
click at [189, 192] on input "b. 1-2-5" at bounding box center [189, 189] width 0 height 5
radio input "true"
click at [198, 253] on button "Next" at bounding box center [189, 259] width 103 height 25
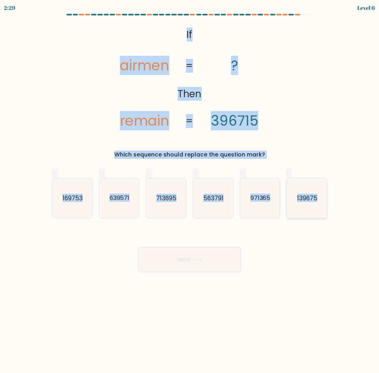
drag, startPoint x: 181, startPoint y: 38, endPoint x: 320, endPoint y: 199, distance: 212.1
click at [320, 199] on form "If ?" at bounding box center [189, 143] width 379 height 259
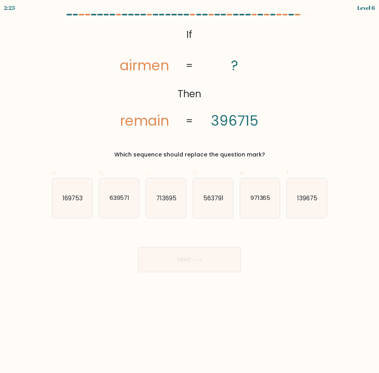
click at [135, 277] on body "2:23 Level 6 If" at bounding box center [189, 186] width 379 height 373
click at [74, 202] on text "169753" at bounding box center [72, 198] width 20 height 8
click at [189, 192] on input "a. 169753" at bounding box center [189, 189] width 0 height 5
radio input "true"
click at [181, 253] on button "Next" at bounding box center [189, 259] width 103 height 25
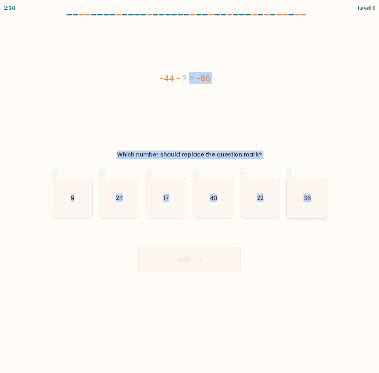
drag, startPoint x: 153, startPoint y: 74, endPoint x: 313, endPoint y: 197, distance: 202.4
click at [313, 197] on form "a. 9" at bounding box center [189, 143] width 379 height 259
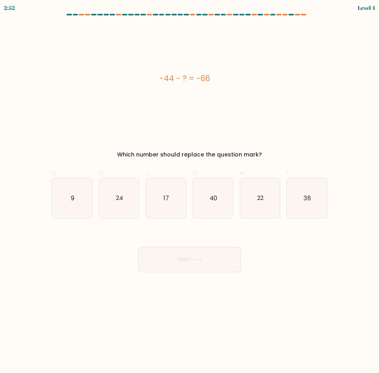
click at [87, 303] on body "2:52 Level 4 a." at bounding box center [189, 186] width 379 height 373
click at [264, 209] on icon "22" at bounding box center [260, 198] width 40 height 40
click at [190, 192] on input "e. 22" at bounding box center [189, 189] width 0 height 5
radio input "true"
click at [204, 255] on button "Next" at bounding box center [189, 259] width 103 height 25
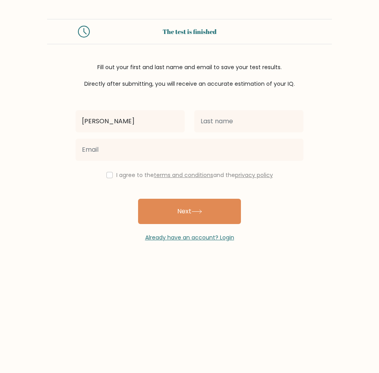
type input "[PERSON_NAME]"
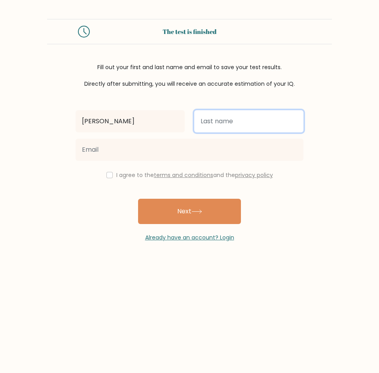
click at [231, 128] on input "text" at bounding box center [248, 121] width 109 height 22
type input "Sape"
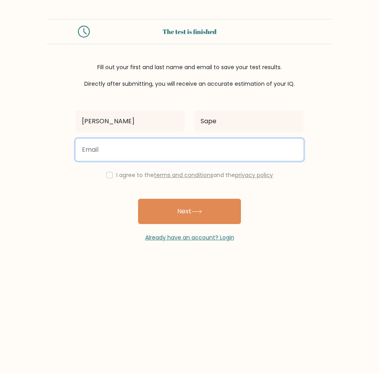
click at [135, 152] on input "email" at bounding box center [189, 150] width 228 height 22
type input "truksape524@gmail.com"
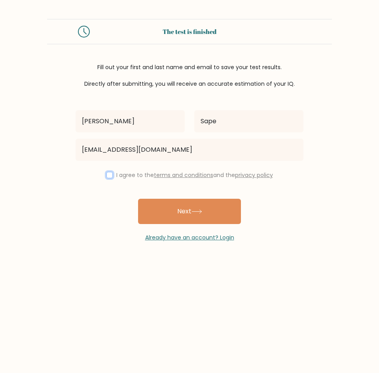
click at [108, 174] on input "checkbox" at bounding box center [109, 175] width 6 height 6
checkbox input "true"
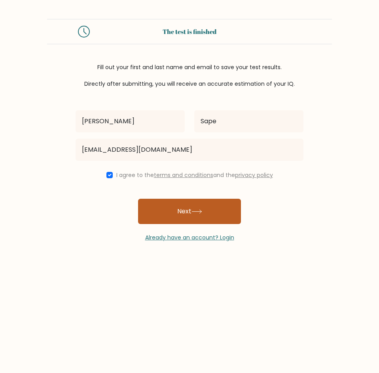
click at [182, 206] on button "Next" at bounding box center [189, 211] width 103 height 25
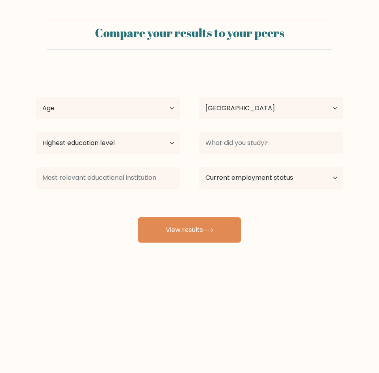
select select "PH"
click at [173, 113] on select "Age Under 18 years old 18-24 years old 25-34 years old 35-44 years old 45-54 ye…" at bounding box center [108, 108] width 144 height 22
select select "25_34"
click at [36, 97] on select "Age Under 18 years old 18-24 years old 25-34 years old 35-44 years old 45-54 ye…" at bounding box center [108, 108] width 144 height 22
click at [274, 100] on select "Country Afghanistan Albania Algeria American Samoa Andorra Angola Anguilla Anta…" at bounding box center [271, 108] width 144 height 22
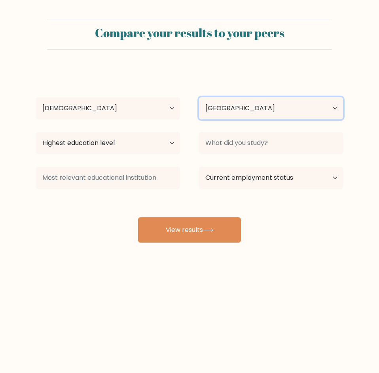
click at [274, 100] on select "Country Afghanistan Albania Algeria American Samoa Andorra Angola Anguilla Anta…" at bounding box center [271, 108] width 144 height 22
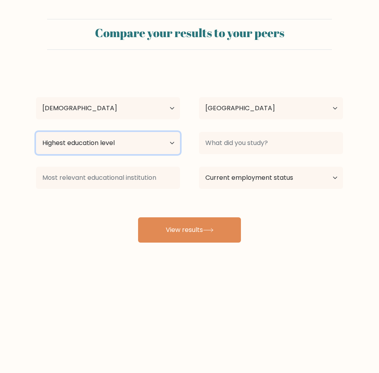
click at [168, 145] on select "Highest education level No schooling Primary Lower Secondary Upper Secondary Oc…" at bounding box center [108, 143] width 144 height 22
select select "bachelors_degree"
click at [36, 132] on select "Highest education level No schooling Primary Lower Secondary Upper Secondary Oc…" at bounding box center [108, 143] width 144 height 22
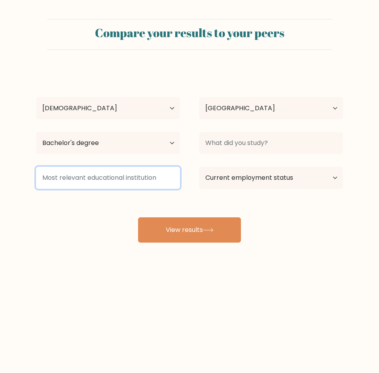
click at [146, 180] on input at bounding box center [108, 178] width 144 height 22
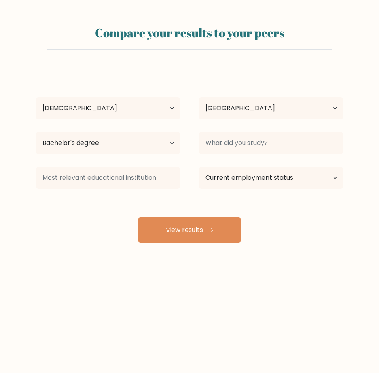
click at [103, 210] on div "Sebastian Kurt Sape Age Under 18 years old 18-24 years old 25-34 years old 35-4…" at bounding box center [189, 156] width 316 height 174
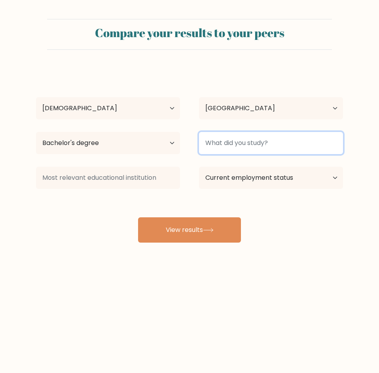
click at [289, 139] on input at bounding box center [271, 143] width 144 height 22
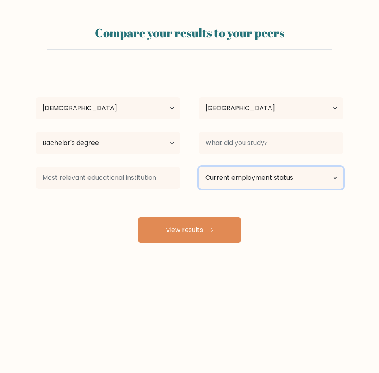
click at [252, 167] on select "Current employment status Employed Student Retired Other / prefer not to answer" at bounding box center [271, 178] width 144 height 22
select select "other"
click at [199, 167] on select "Current employment status Employed Student Retired Other / prefer not to answer" at bounding box center [271, 178] width 144 height 22
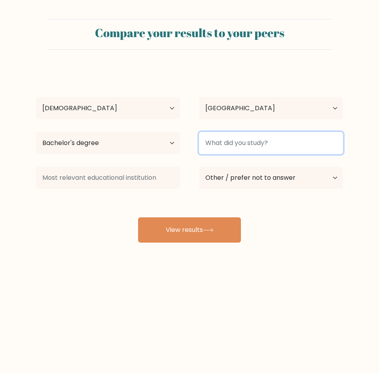
click at [276, 149] on input at bounding box center [271, 143] width 144 height 22
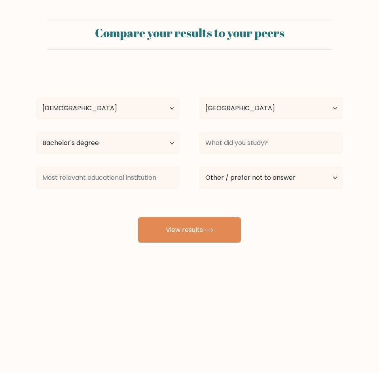
drag, startPoint x: 265, startPoint y: 213, endPoint x: 255, endPoint y: 213, distance: 9.9
click at [265, 213] on div "Sebastian Kurt Sape Age Under 18 years old 18-24 years old 25-34 years old 35-4…" at bounding box center [189, 156] width 316 height 174
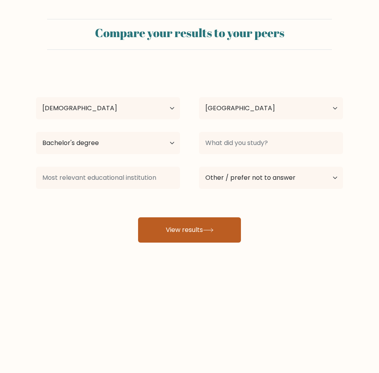
click at [218, 228] on button "View results" at bounding box center [189, 229] width 103 height 25
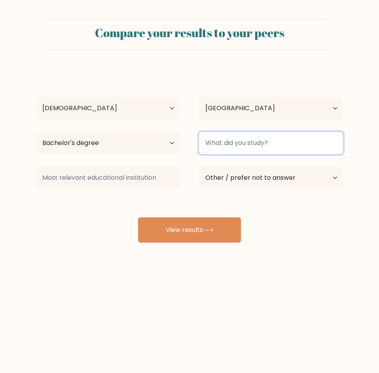
click at [262, 141] on input at bounding box center [271, 143] width 144 height 22
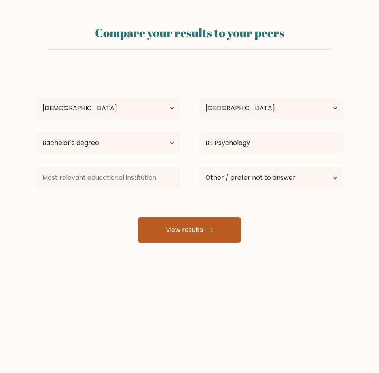
click at [202, 223] on button "View results" at bounding box center [189, 229] width 103 height 25
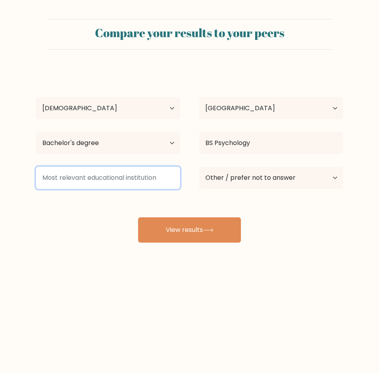
click at [130, 177] on input at bounding box center [108, 178] width 144 height 22
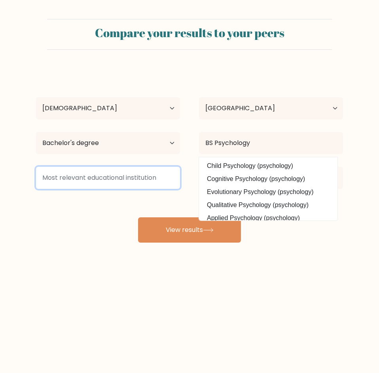
scroll to position [71, 0]
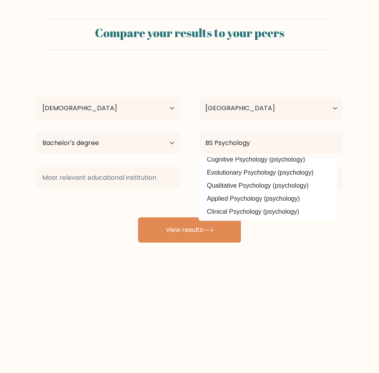
click at [297, 247] on div "Compare your results to your peers Sebastian Kurt Sape Age Under 18 years old 1…" at bounding box center [189, 150] width 379 height 300
click at [294, 227] on div "Sebastian Kurt Sape Age Under 18 years old 18-24 years old 25-34 years old 35-4…" at bounding box center [189, 156] width 316 height 174
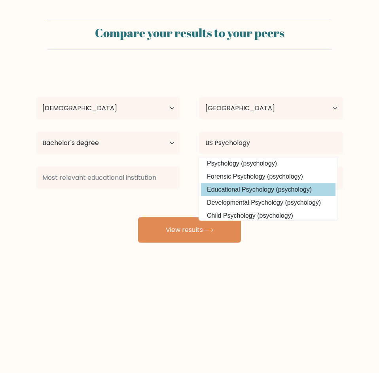
scroll to position [0, 0]
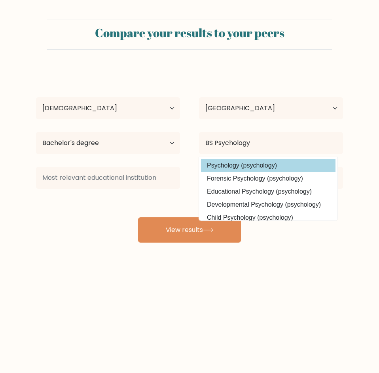
click at [280, 165] on option "Psychology (psychology)" at bounding box center [268, 165] width 134 height 13
type input "Psychology"
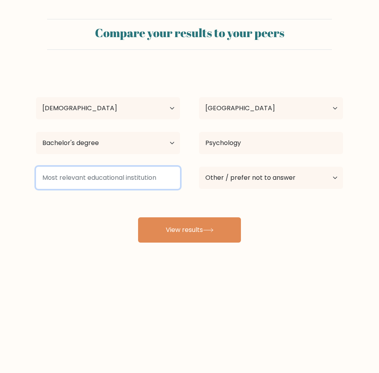
click at [160, 183] on input at bounding box center [108, 178] width 144 height 22
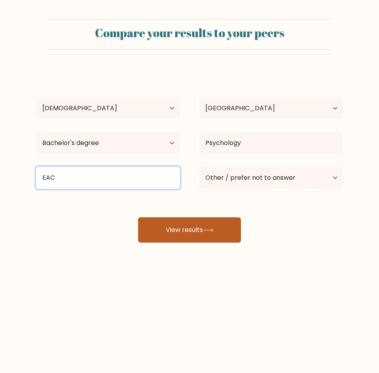
type input "EAC"
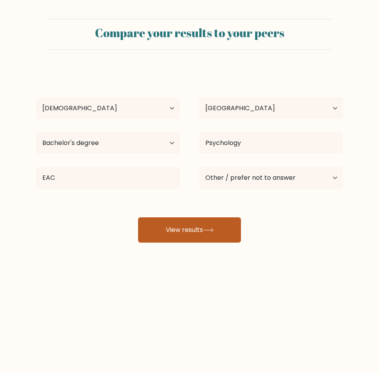
click at [208, 223] on button "View results" at bounding box center [189, 229] width 103 height 25
